Goal: Check status: Check status

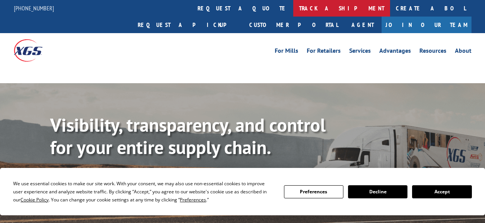
click at [293, 10] on link "track a shipment" at bounding box center [341, 8] width 97 height 17
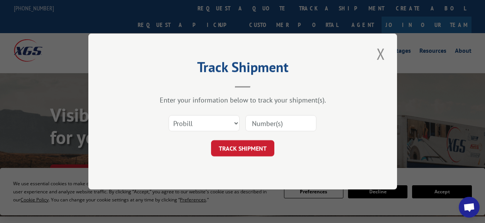
click at [230, 120] on select "Select category... Probill BOL PO" at bounding box center [204, 123] width 71 height 16
select select "bol"
click at [169, 115] on select "Select category... Probill BOL PO" at bounding box center [204, 123] width 71 height 16
click at [268, 123] on input at bounding box center [280, 123] width 71 height 16
paste input "2401079"
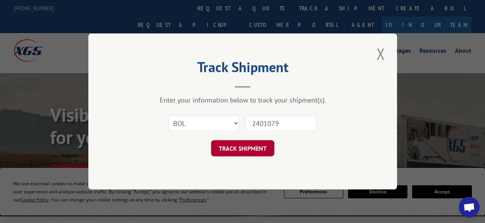
type input "2401079"
click at [234, 152] on button "TRACK SHIPMENT" at bounding box center [242, 148] width 63 height 16
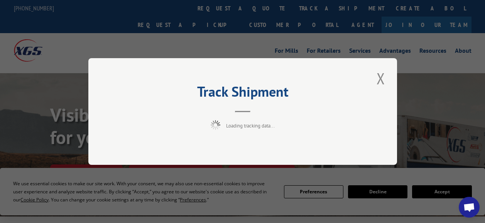
click at [234, 152] on div "Track Shipment Loading tracking data..." at bounding box center [242, 111] width 309 height 107
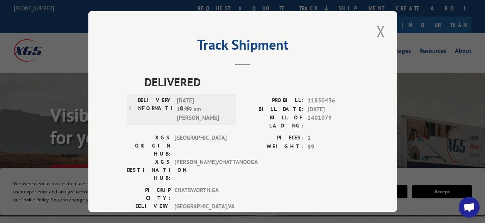
click at [342, 96] on span "11850436" at bounding box center [332, 100] width 51 height 9
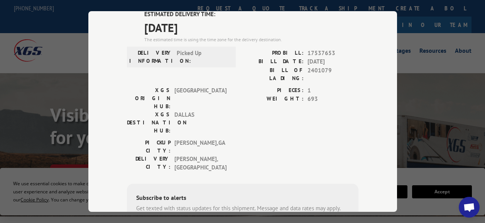
scroll to position [234, 0]
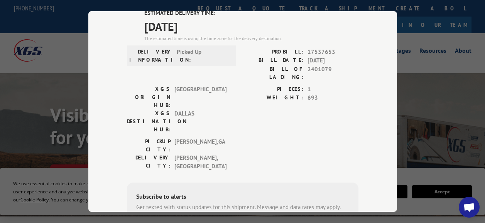
click at [317, 192] on div "Subscribe to alerts" at bounding box center [242, 197] width 213 height 11
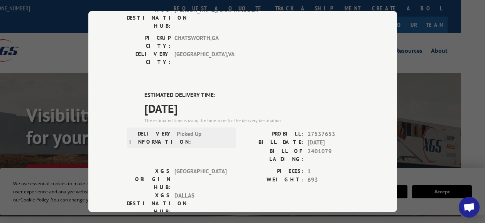
scroll to position [0, 25]
click at [450, 94] on div "Track Shipment DELIVERED DELIVERY INFORMATION: [DATE] 11:59 am [PERSON_NAME]: 1…" at bounding box center [242, 111] width 485 height 223
